Goal: Navigation & Orientation: Find specific page/section

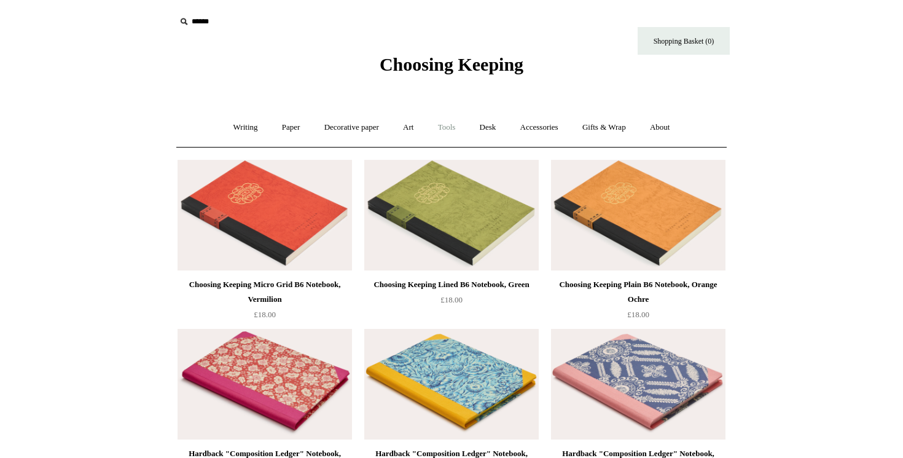
click at [447, 135] on link "Tools +" at bounding box center [447, 127] width 40 height 33
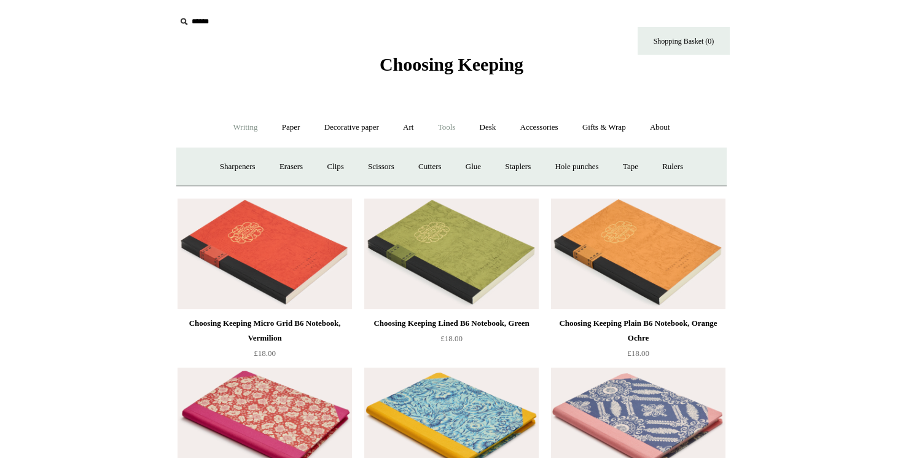
click at [230, 123] on link "Writing +" at bounding box center [245, 127] width 47 height 33
click at [350, 163] on link "Ballpoints etc. +" at bounding box center [371, 167] width 68 height 33
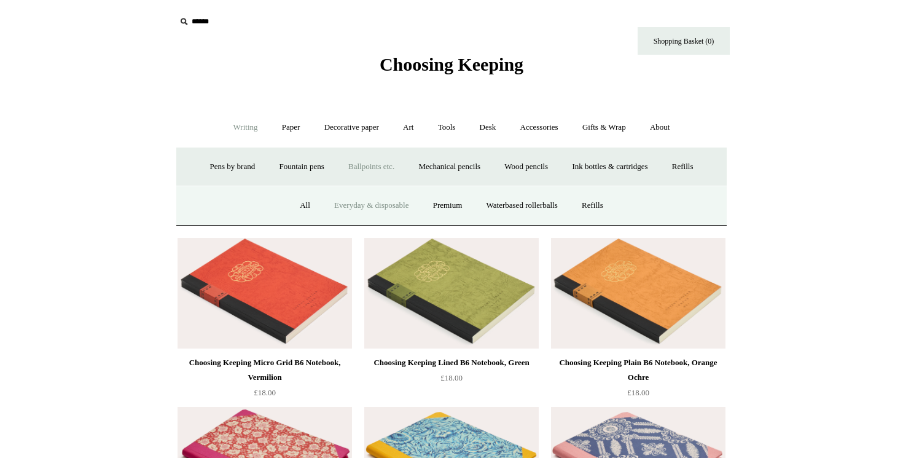
click at [328, 204] on link "Everyday & disposable" at bounding box center [371, 205] width 96 height 33
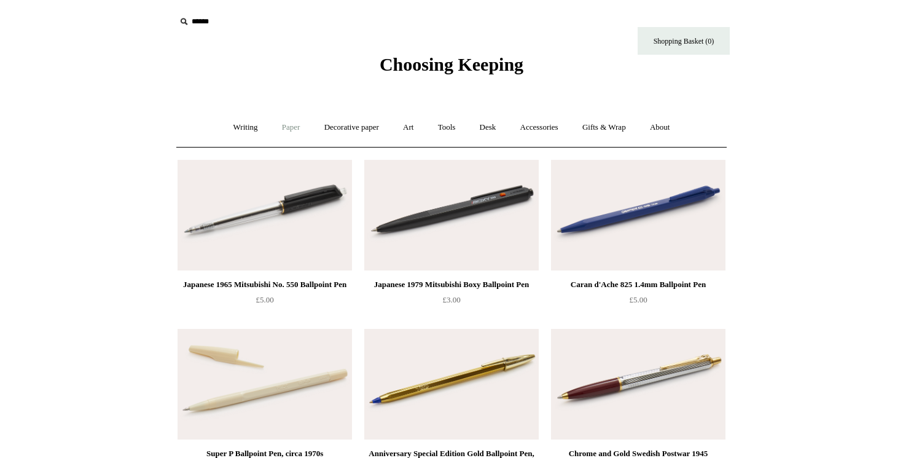
click at [282, 127] on link "Paper +" at bounding box center [291, 127] width 41 height 33
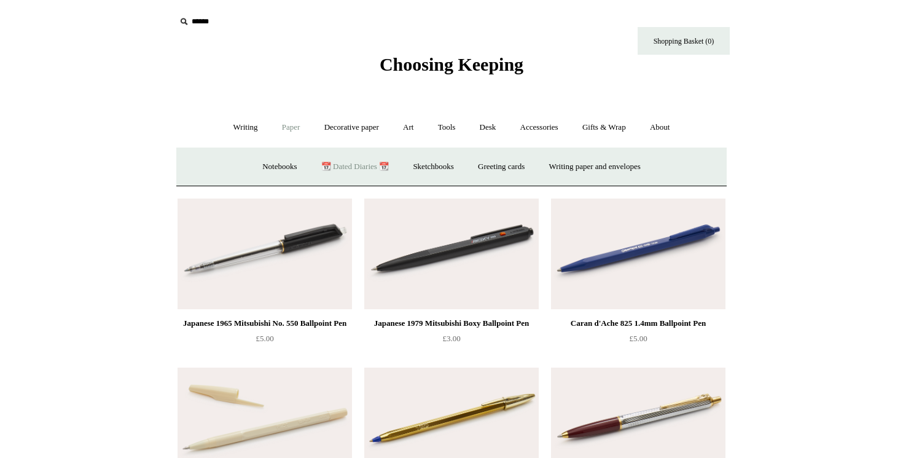
click at [322, 160] on link "📆 Dated Diaries 📆" at bounding box center [355, 167] width 90 height 33
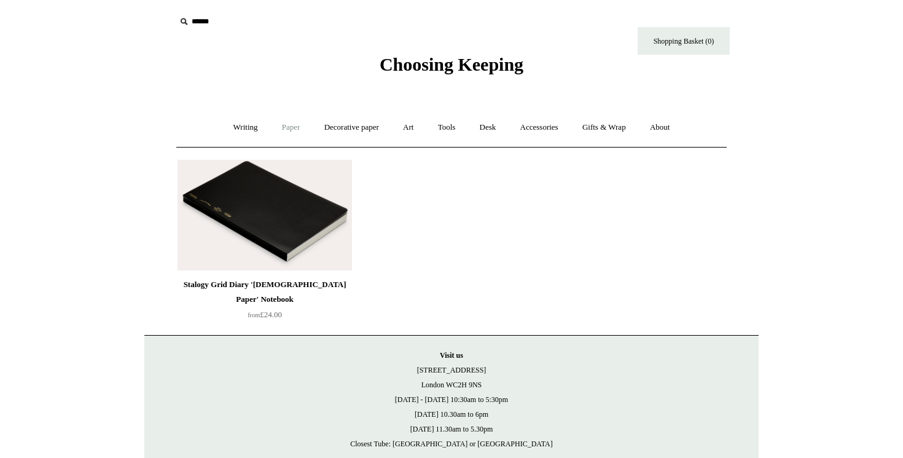
click at [281, 135] on link "Paper +" at bounding box center [291, 127] width 41 height 33
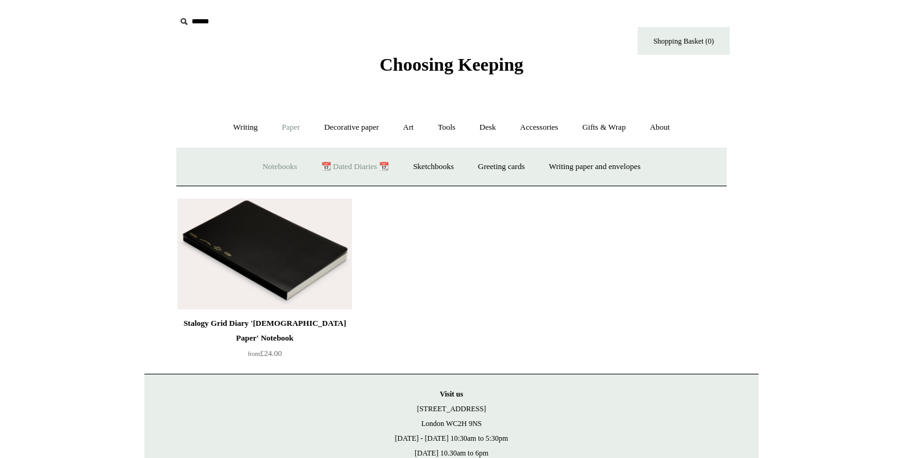
click at [252, 163] on link "Notebooks +" at bounding box center [279, 167] width 57 height 33
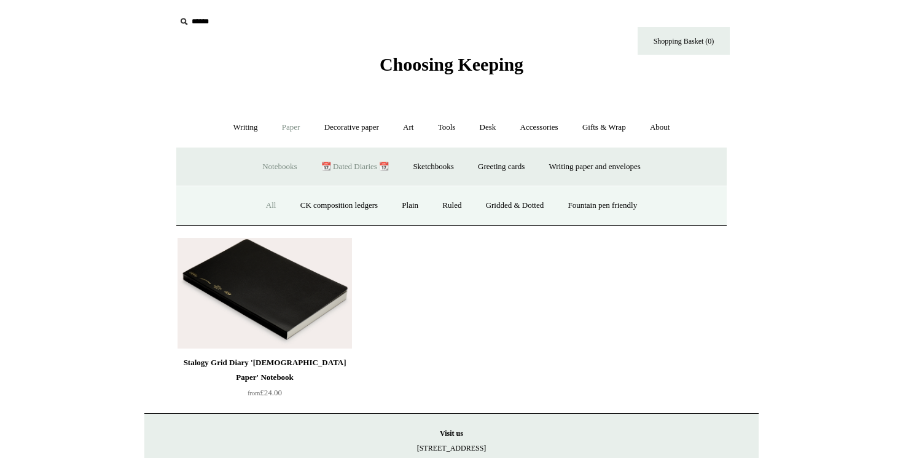
click at [257, 205] on link "All" at bounding box center [271, 205] width 33 height 33
